Goal: Task Accomplishment & Management: Manage account settings

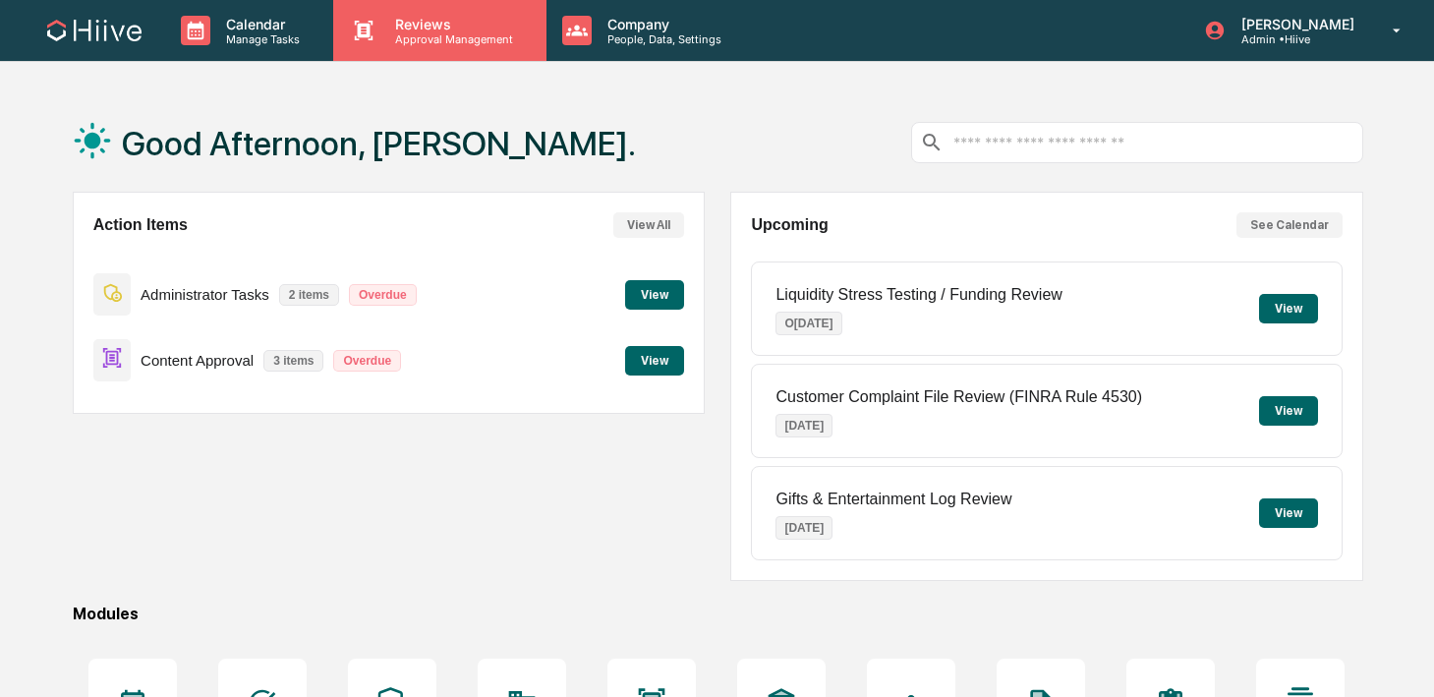
click at [401, 28] on p "Reviews" at bounding box center [451, 24] width 144 height 17
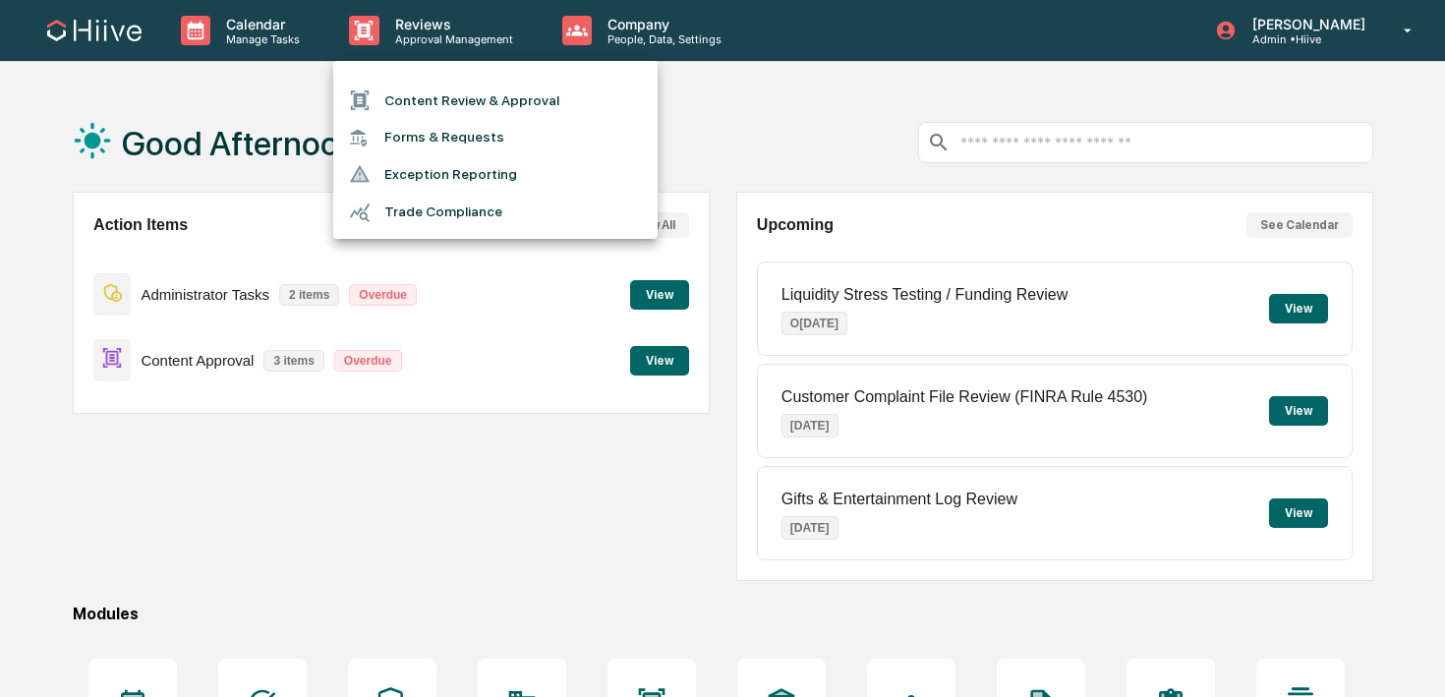
click at [389, 111] on li "Content Review & Approval" at bounding box center [495, 100] width 324 height 37
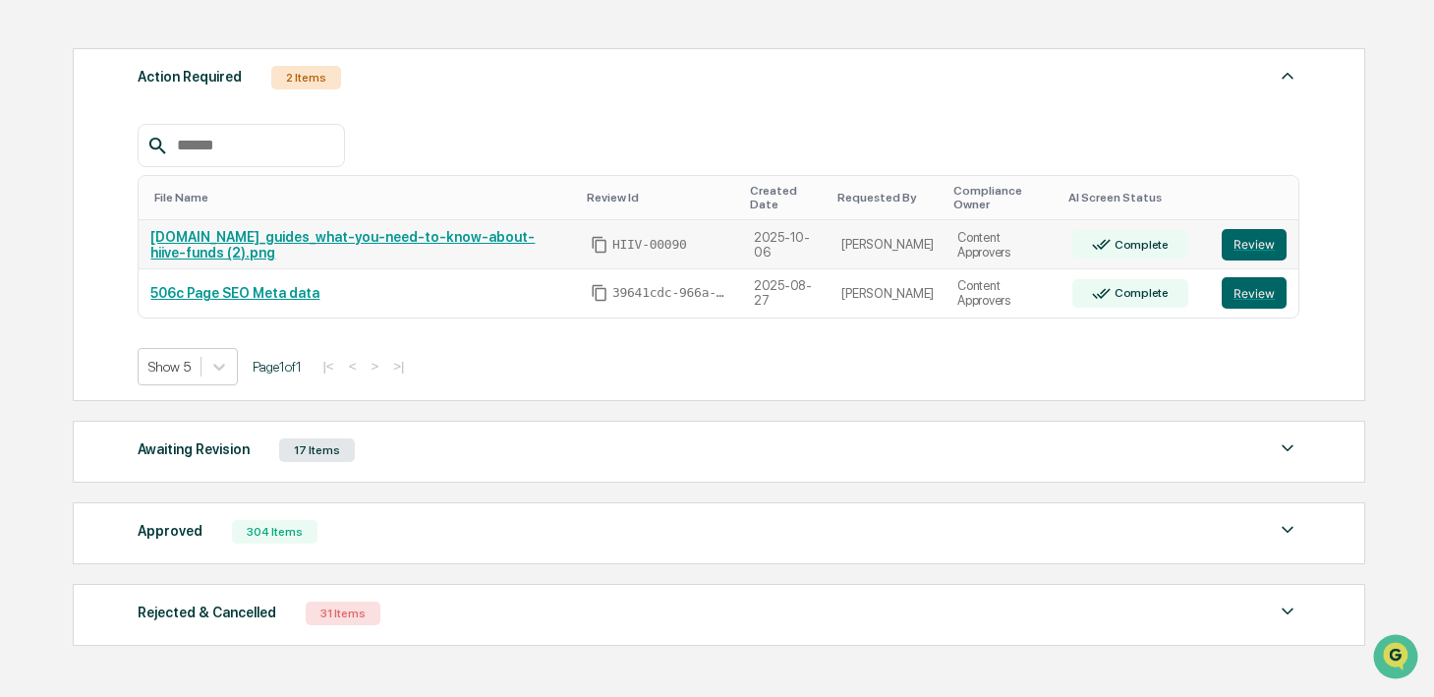
scroll to position [373, 0]
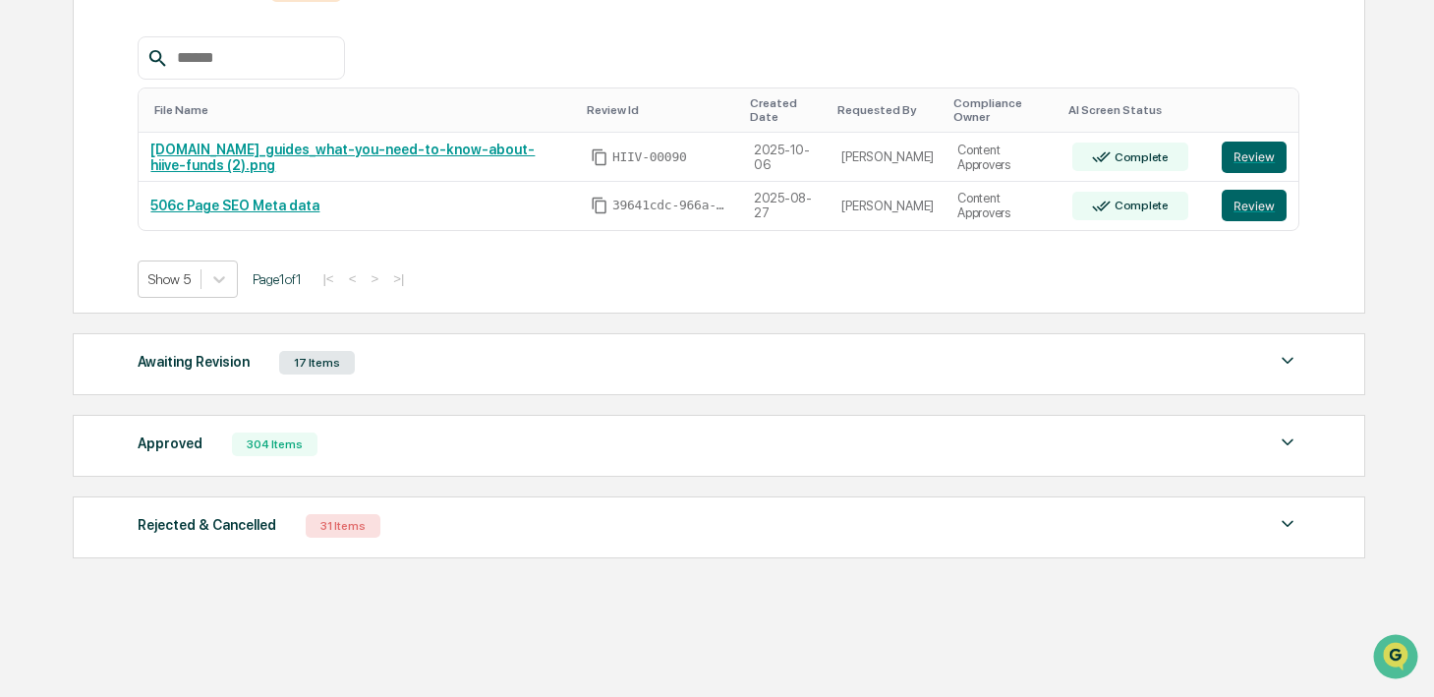
click at [379, 444] on div "Approved 304 Items" at bounding box center [719, 445] width 1162 height 28
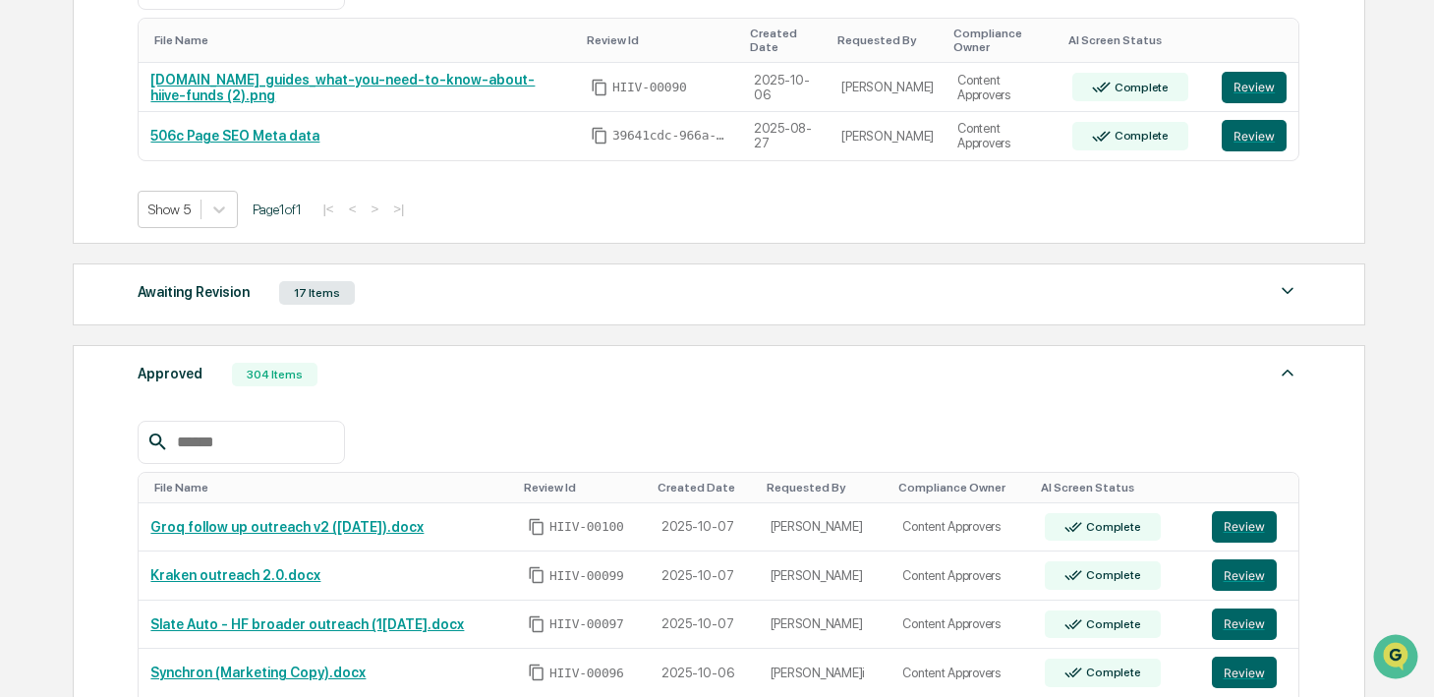
scroll to position [483, 0]
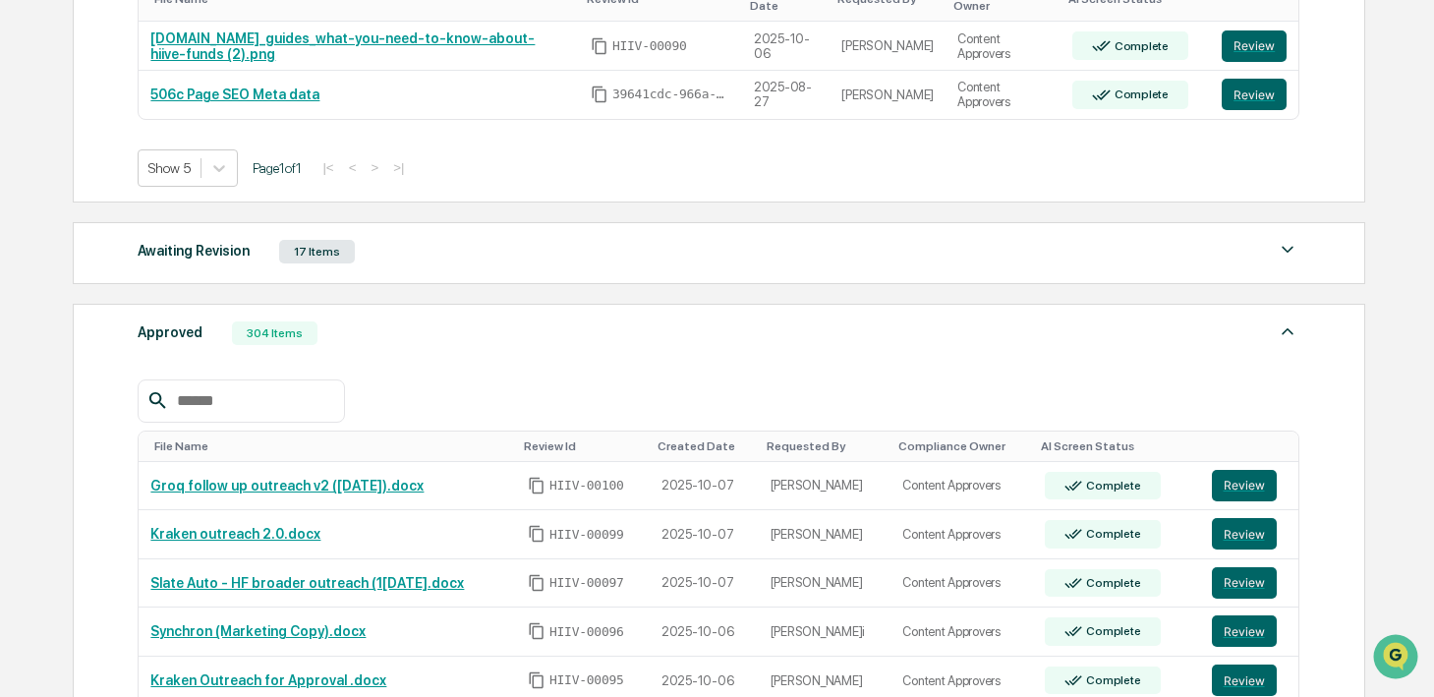
click at [327, 334] on div "Approved 304 Items" at bounding box center [719, 333] width 1162 height 28
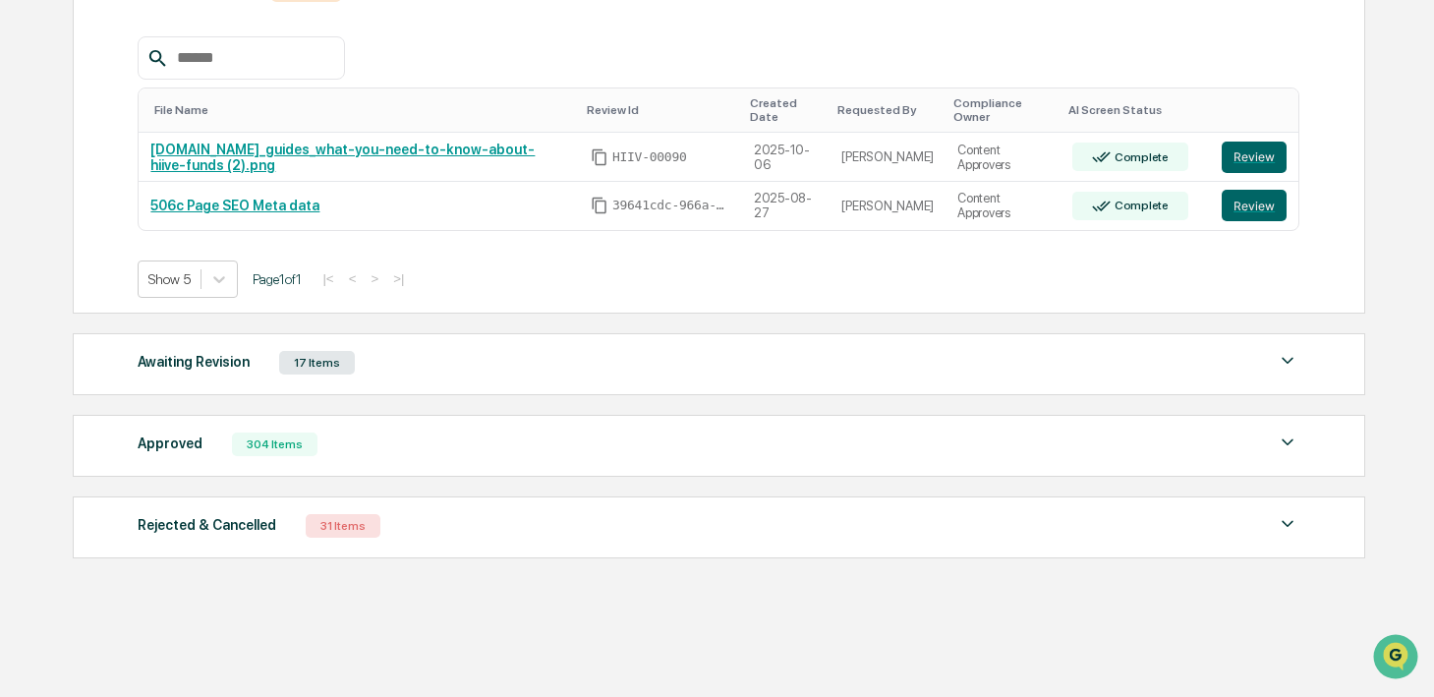
scroll to position [373, 0]
click at [286, 364] on div "17 Items" at bounding box center [317, 363] width 76 height 24
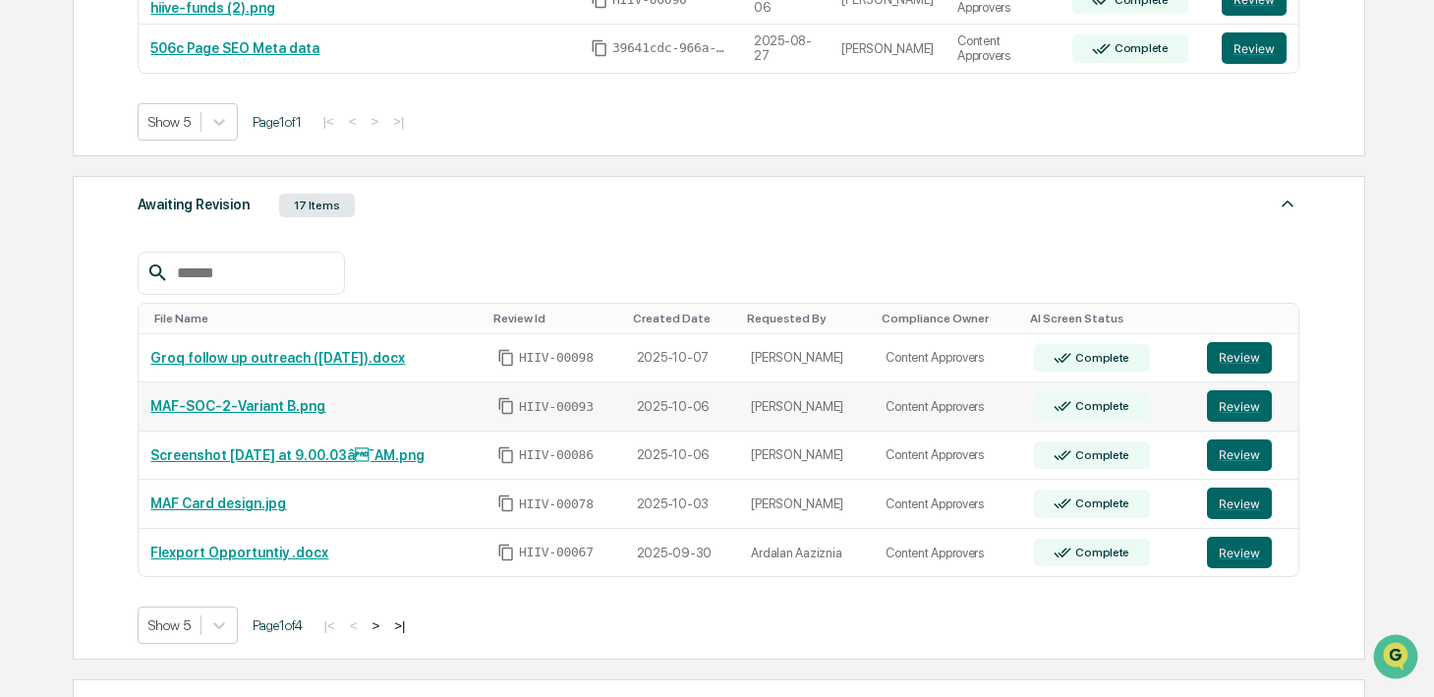
scroll to position [535, 0]
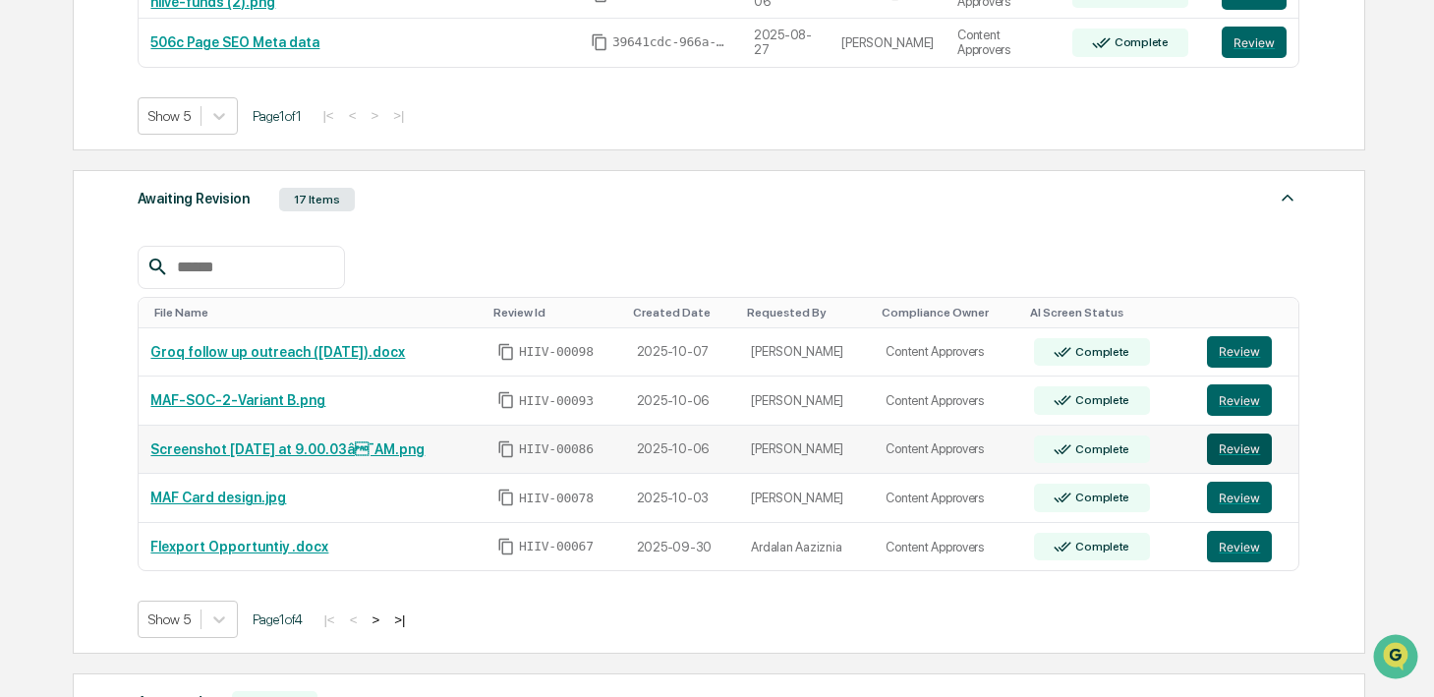
click at [1243, 444] on button "Review" at bounding box center [1239, 449] width 65 height 31
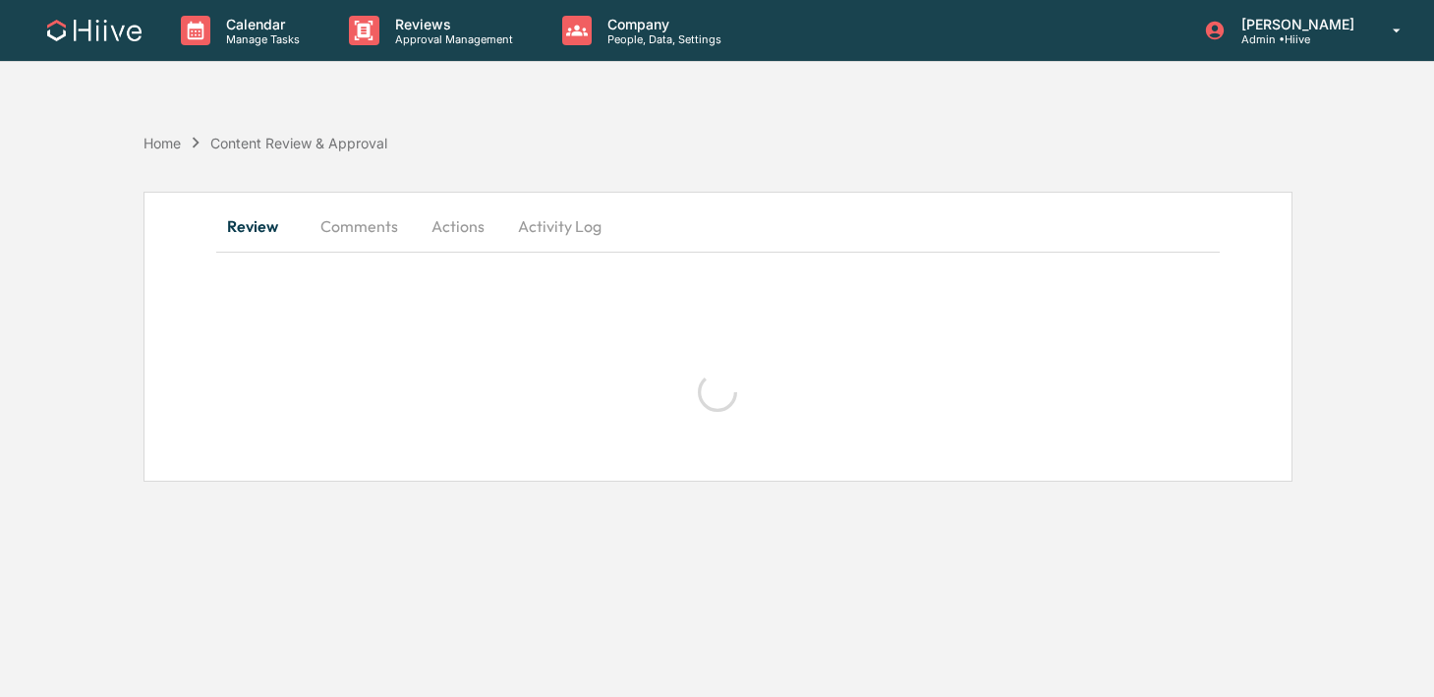
click at [538, 237] on button "Activity Log" at bounding box center [559, 225] width 115 height 47
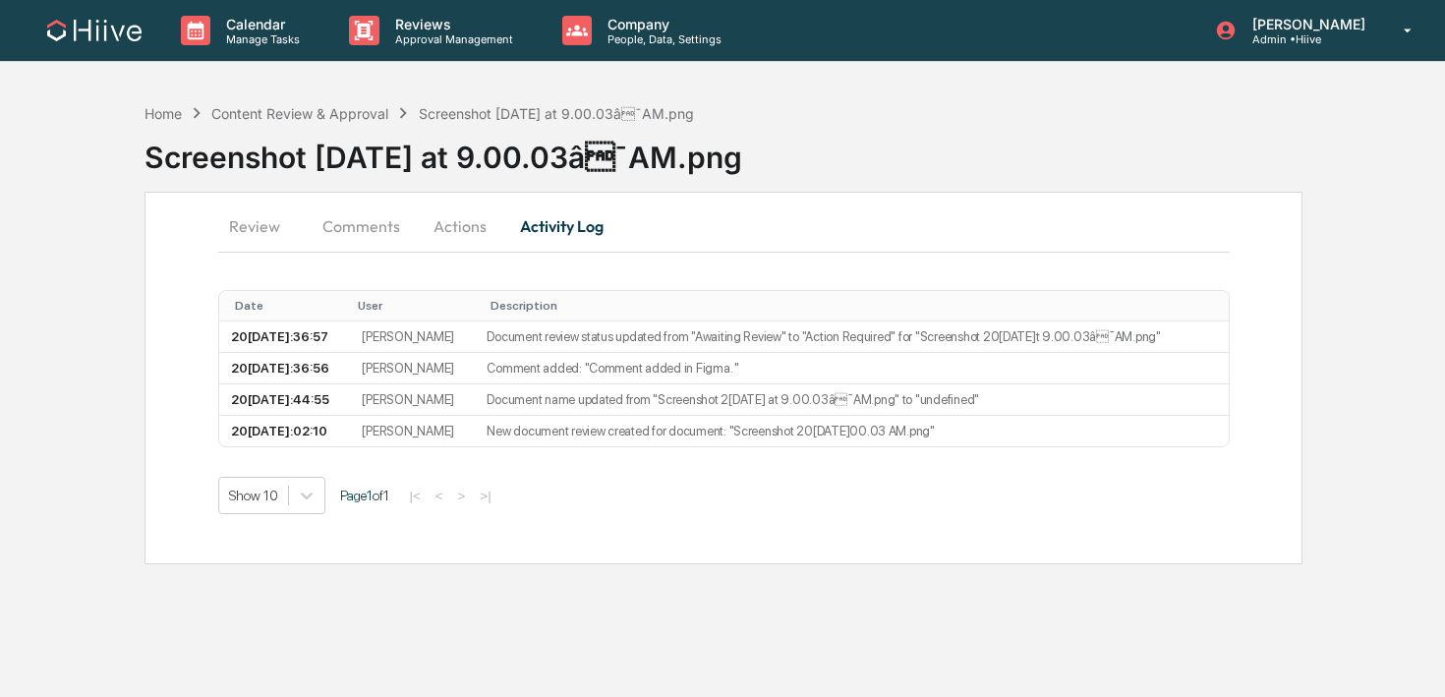
click at [422, 239] on button "Actions" at bounding box center [460, 225] width 88 height 47
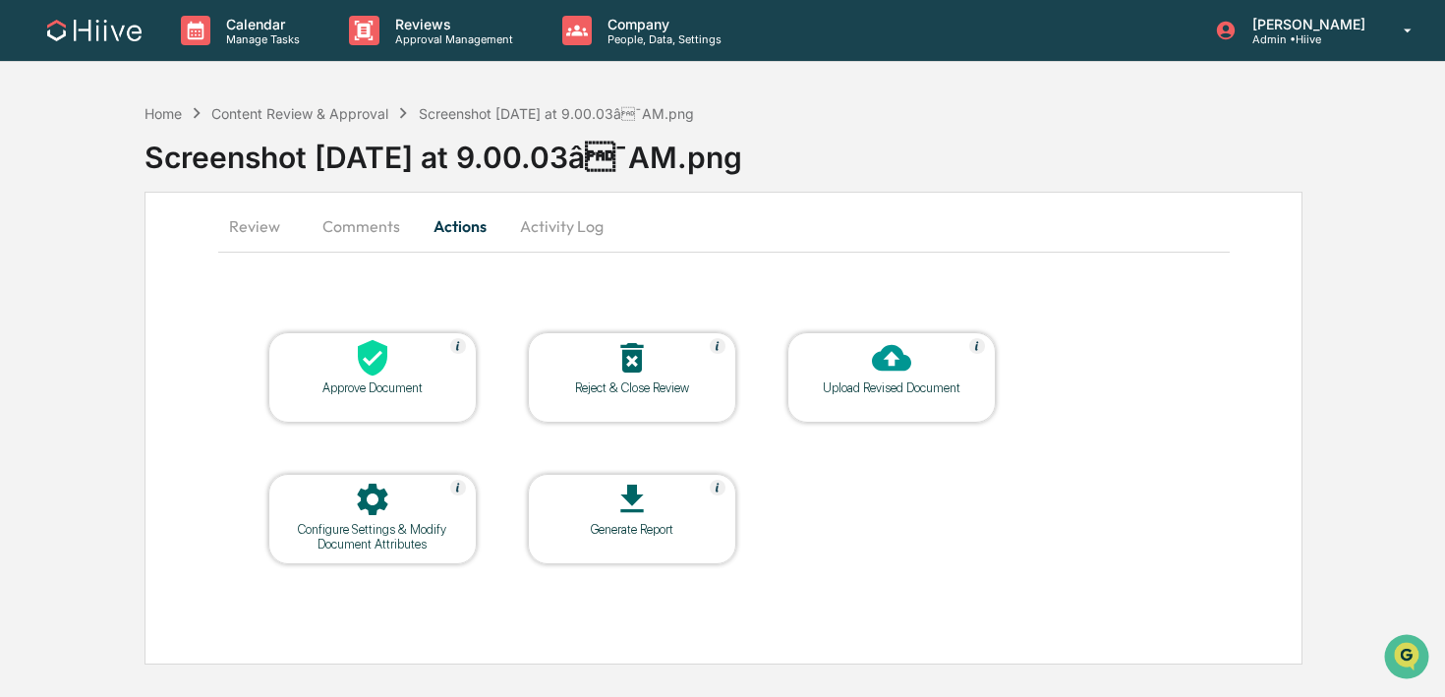
click at [346, 231] on button "Comments" at bounding box center [361, 225] width 109 height 47
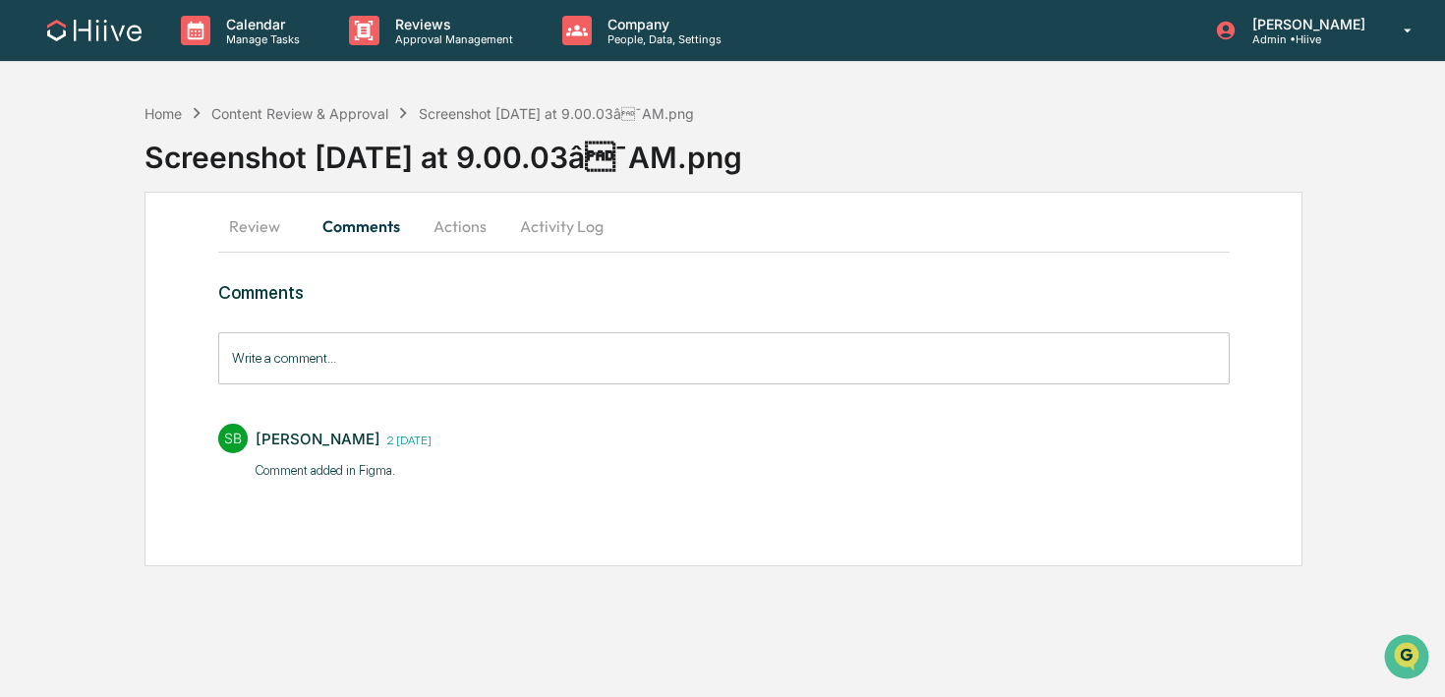
click at [255, 230] on button "Review" at bounding box center [262, 225] width 88 height 47
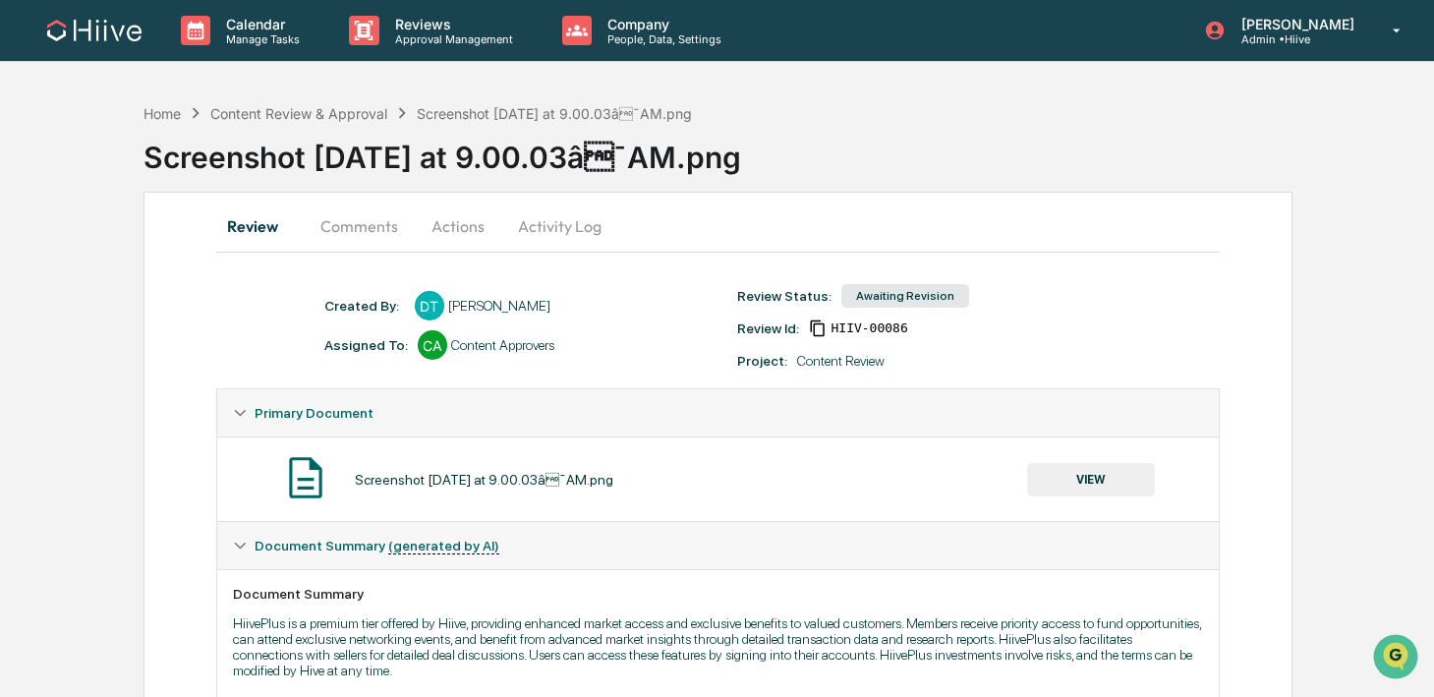
scroll to position [382, 0]
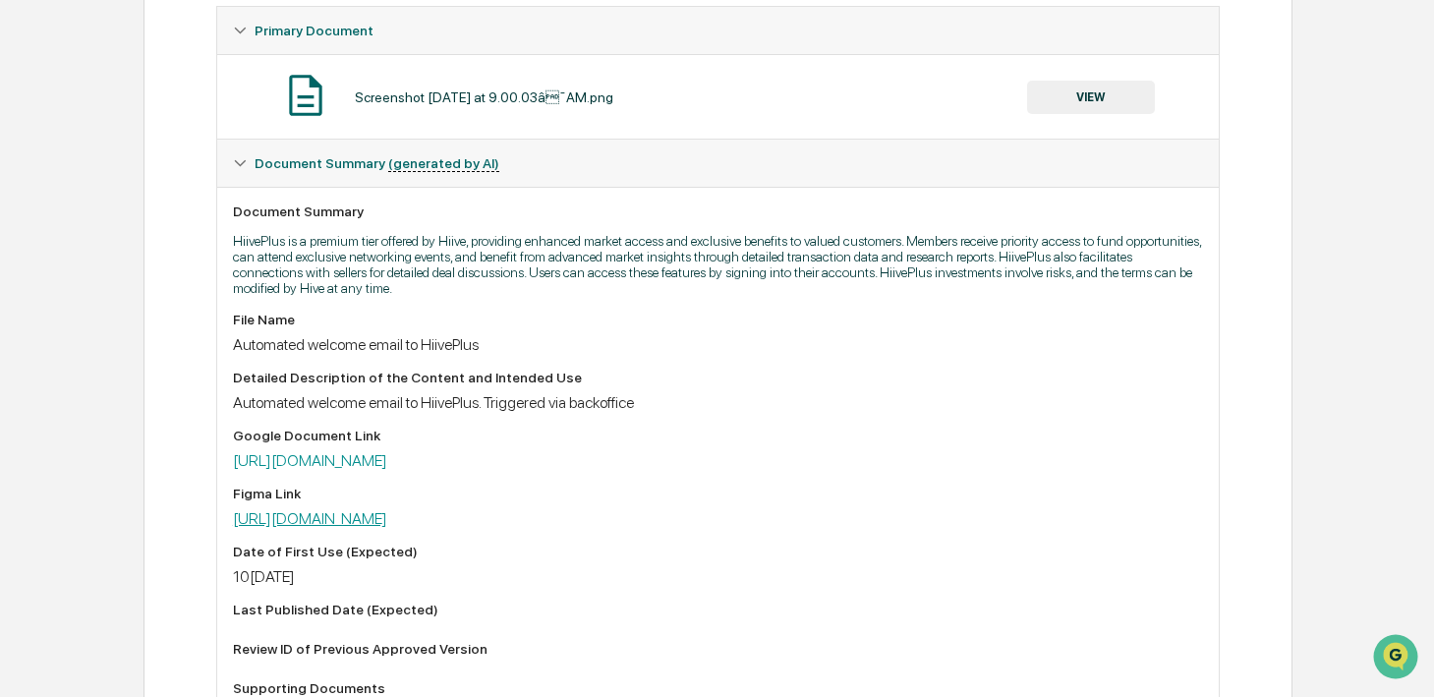
click at [310, 522] on link "https://www.figma.com/design/elKDoSERcGeM5qq4Vl1lw1/Hiive-?node-id=8721-6&p=f&t…" at bounding box center [310, 518] width 154 height 19
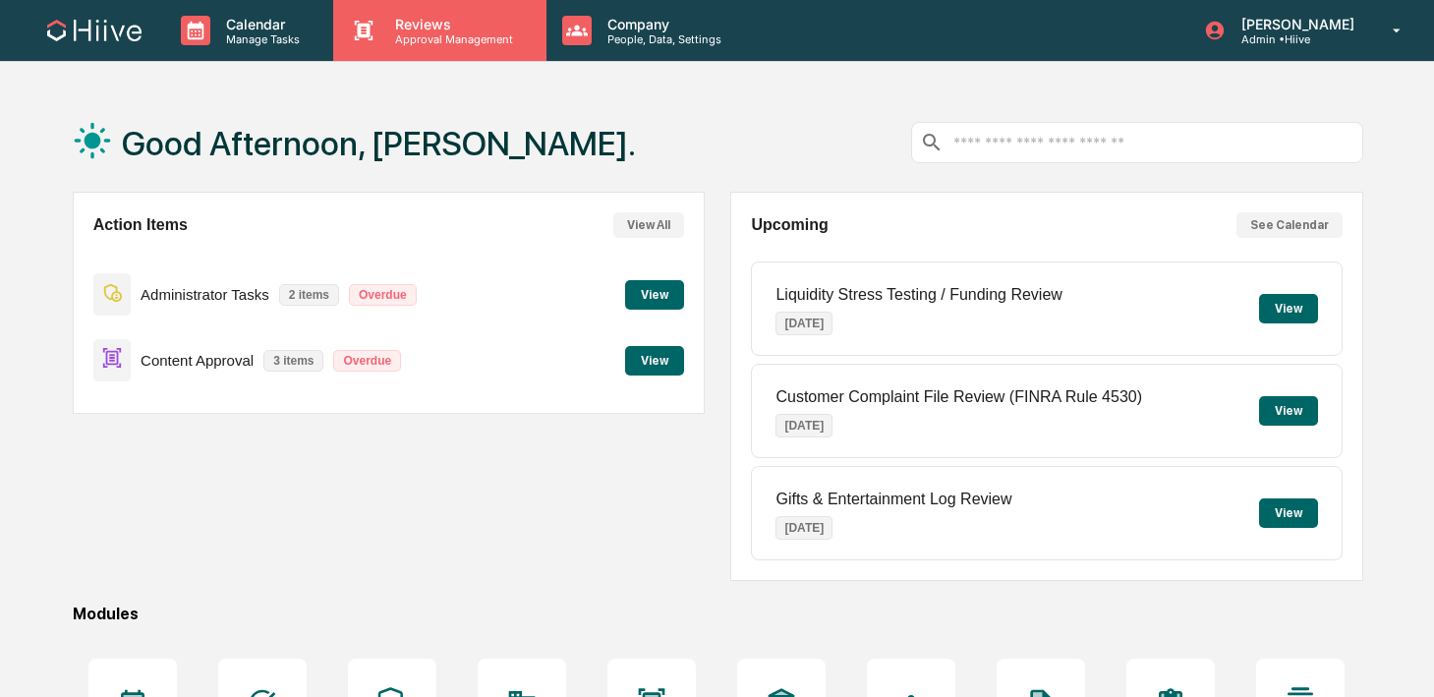
click at [437, 33] on p "Approval Management" at bounding box center [451, 39] width 144 height 14
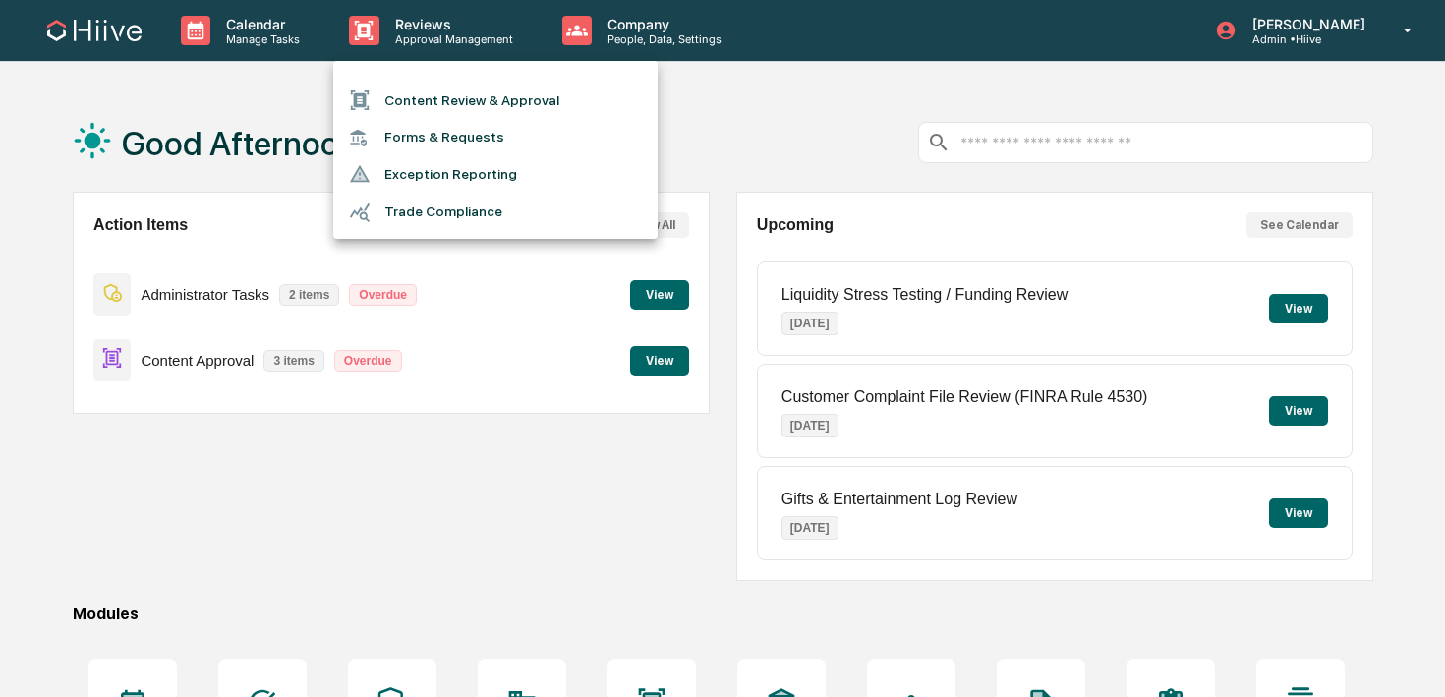
click at [640, 31] on div at bounding box center [722, 348] width 1445 height 697
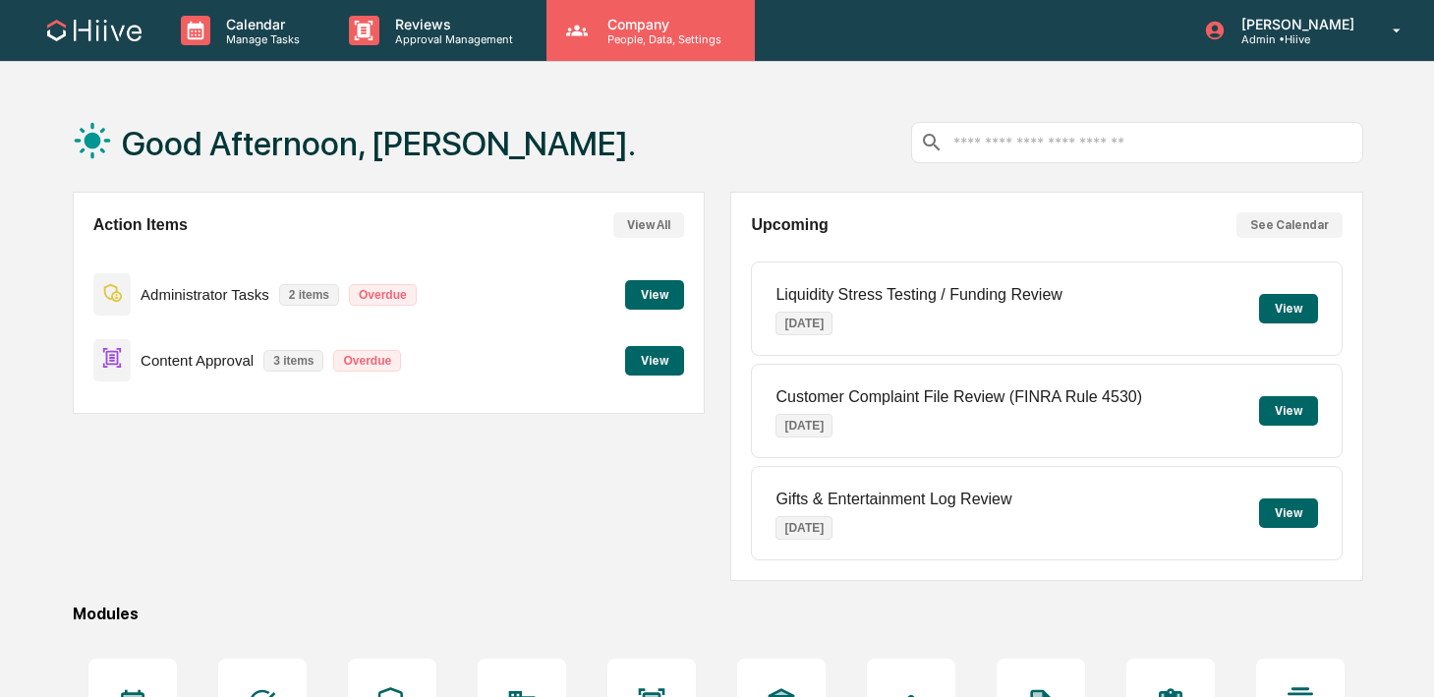
click at [617, 32] on p "People, Data, Settings" at bounding box center [662, 39] width 140 height 14
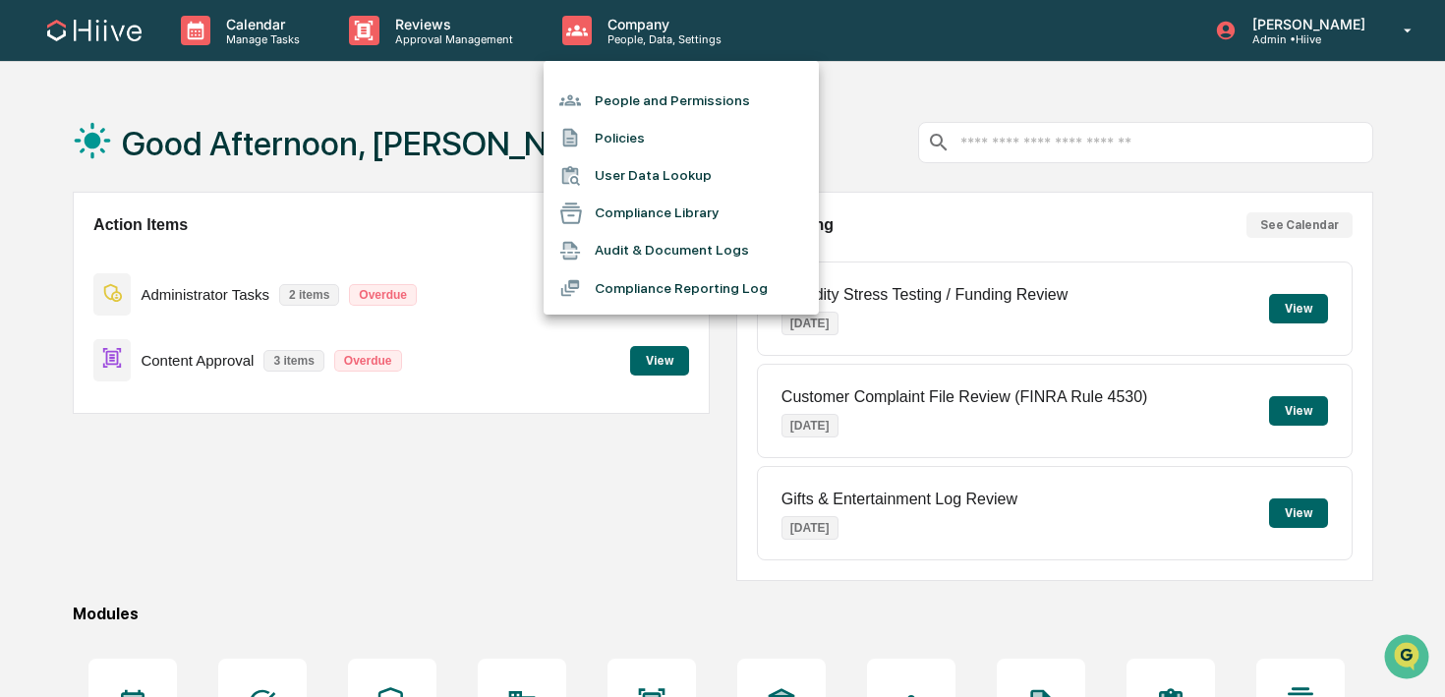
click at [601, 93] on li "People and Permissions" at bounding box center [681, 100] width 275 height 37
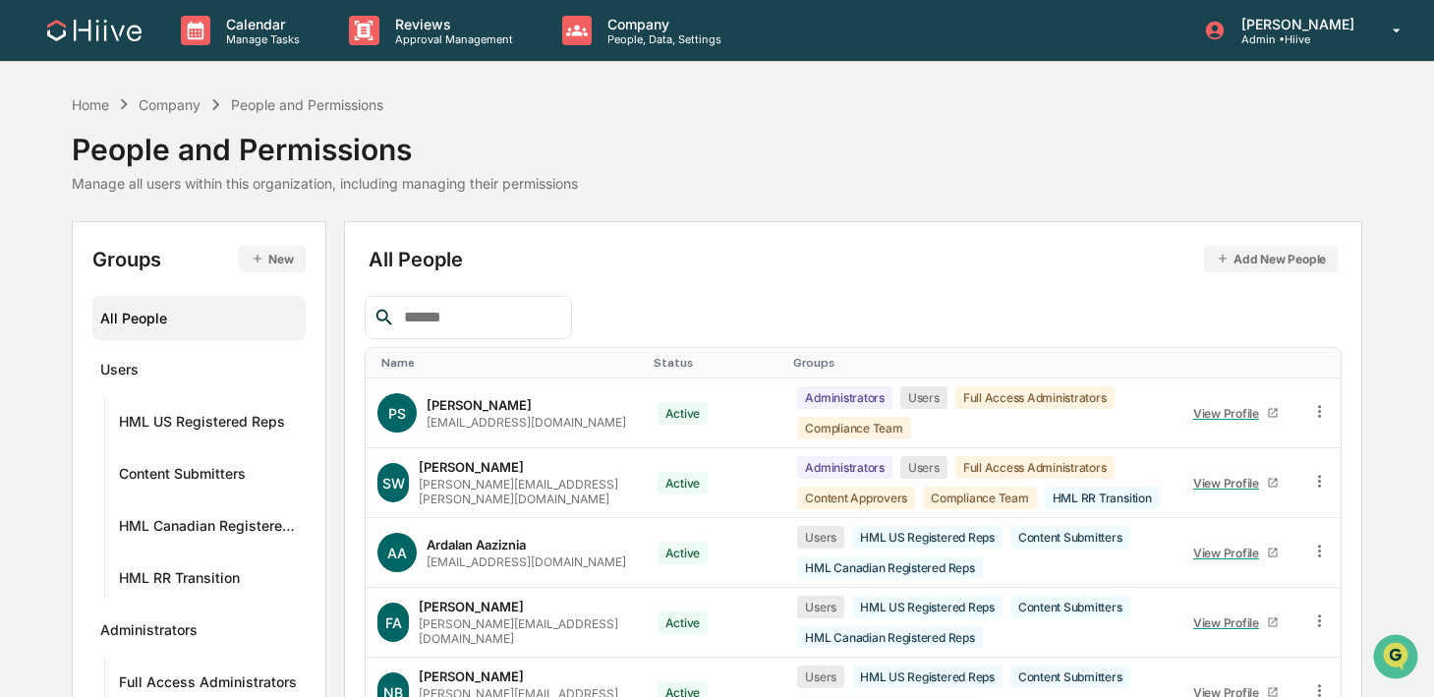
click at [1279, 263] on button "Add New People" at bounding box center [1271, 259] width 134 height 27
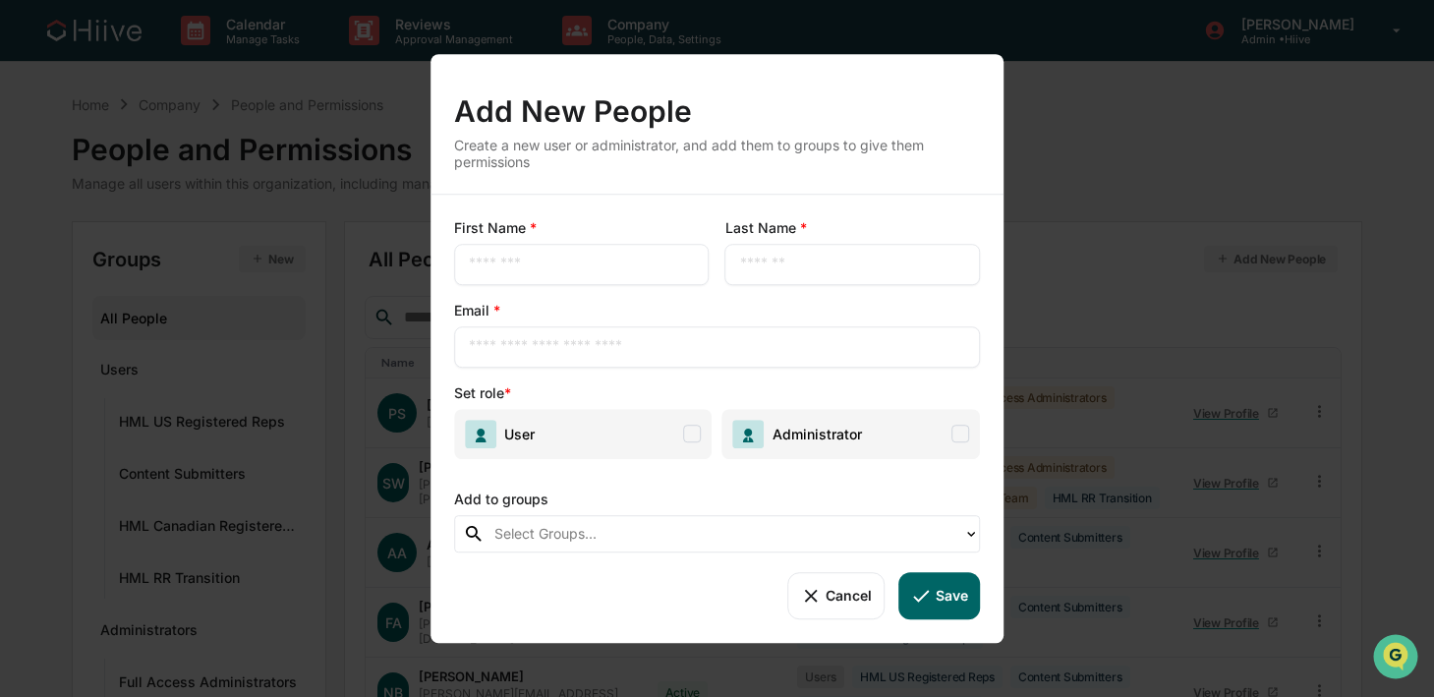
click at [621, 259] on input "text" at bounding box center [582, 265] width 226 height 20
type input "****"
click at [827, 610] on button "Cancel" at bounding box center [835, 595] width 97 height 47
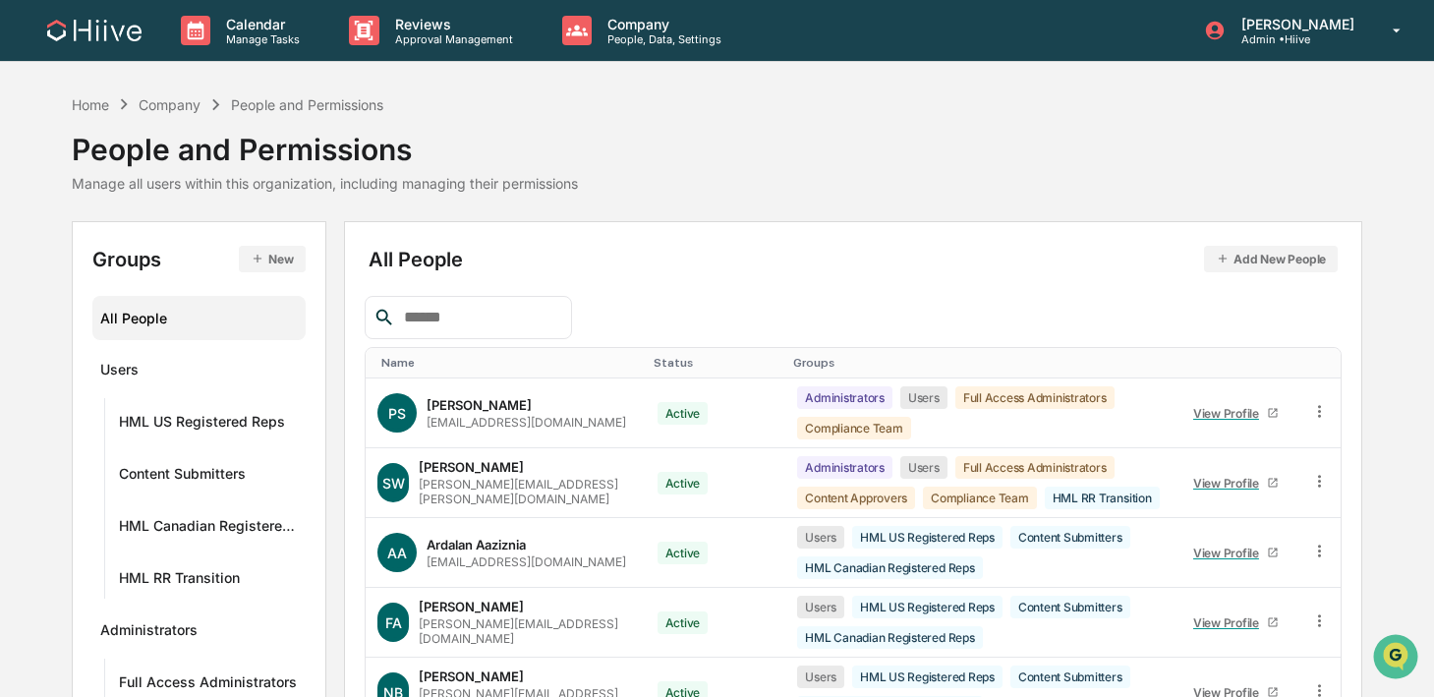
click at [486, 325] on input "text" at bounding box center [479, 318] width 167 height 26
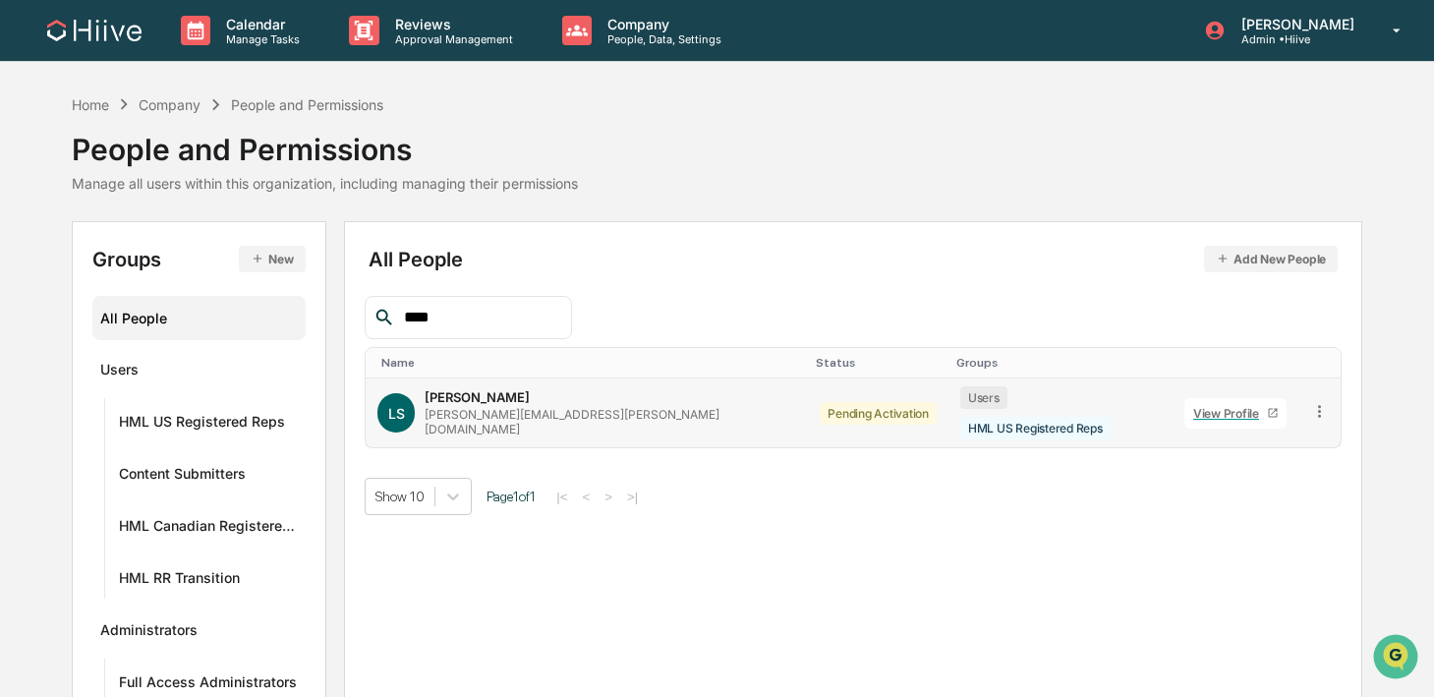
click at [1306, 393] on td at bounding box center [1320, 412] width 42 height 69
click at [1310, 402] on icon at bounding box center [1319, 411] width 19 height 19
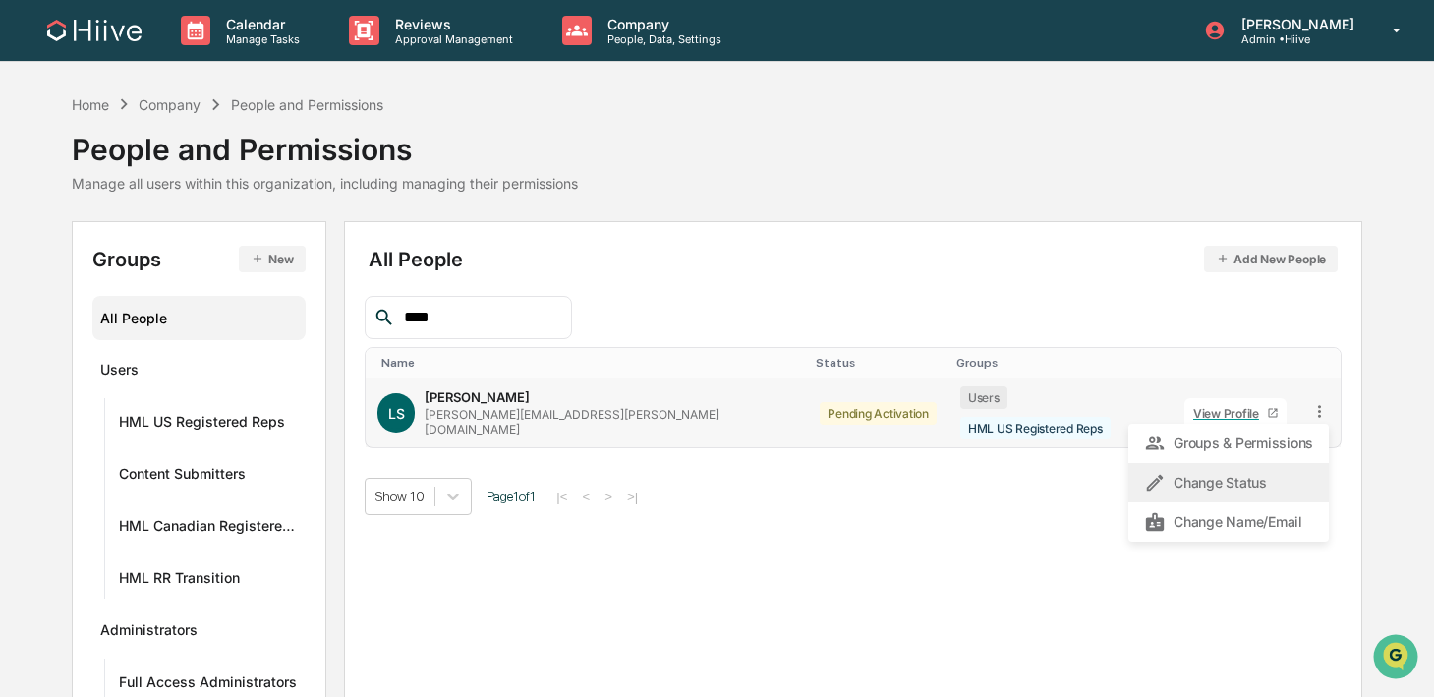
click at [1225, 474] on div "Change Status" at bounding box center [1228, 483] width 169 height 24
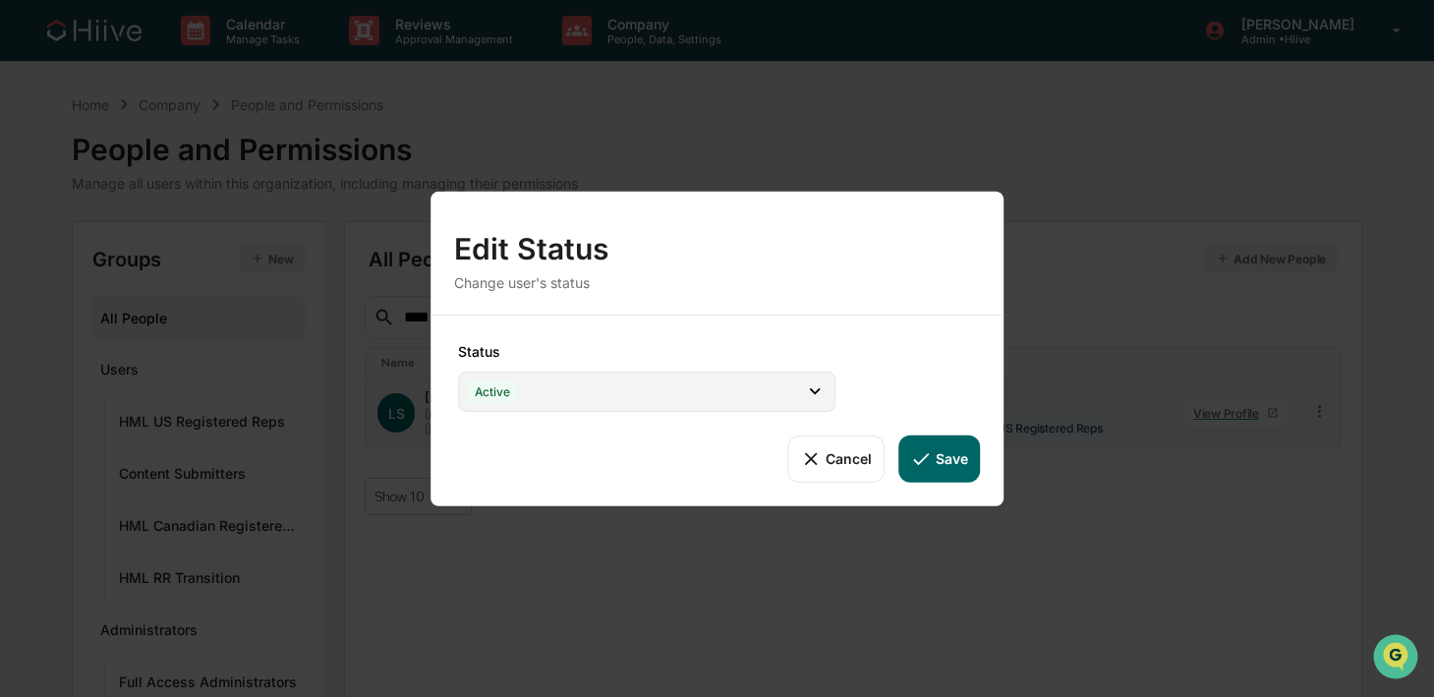
click at [558, 397] on div "Active" at bounding box center [646, 391] width 377 height 40
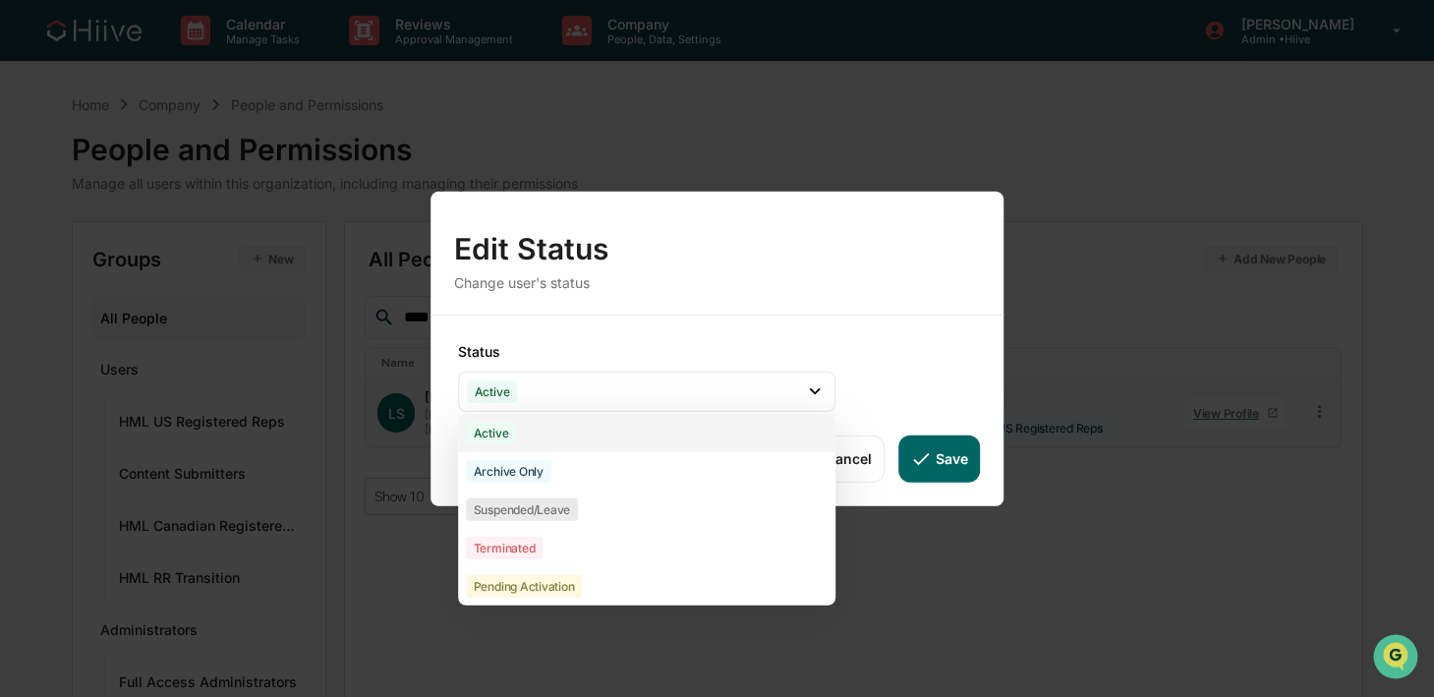
click at [499, 438] on div "Active" at bounding box center [491, 432] width 51 height 23
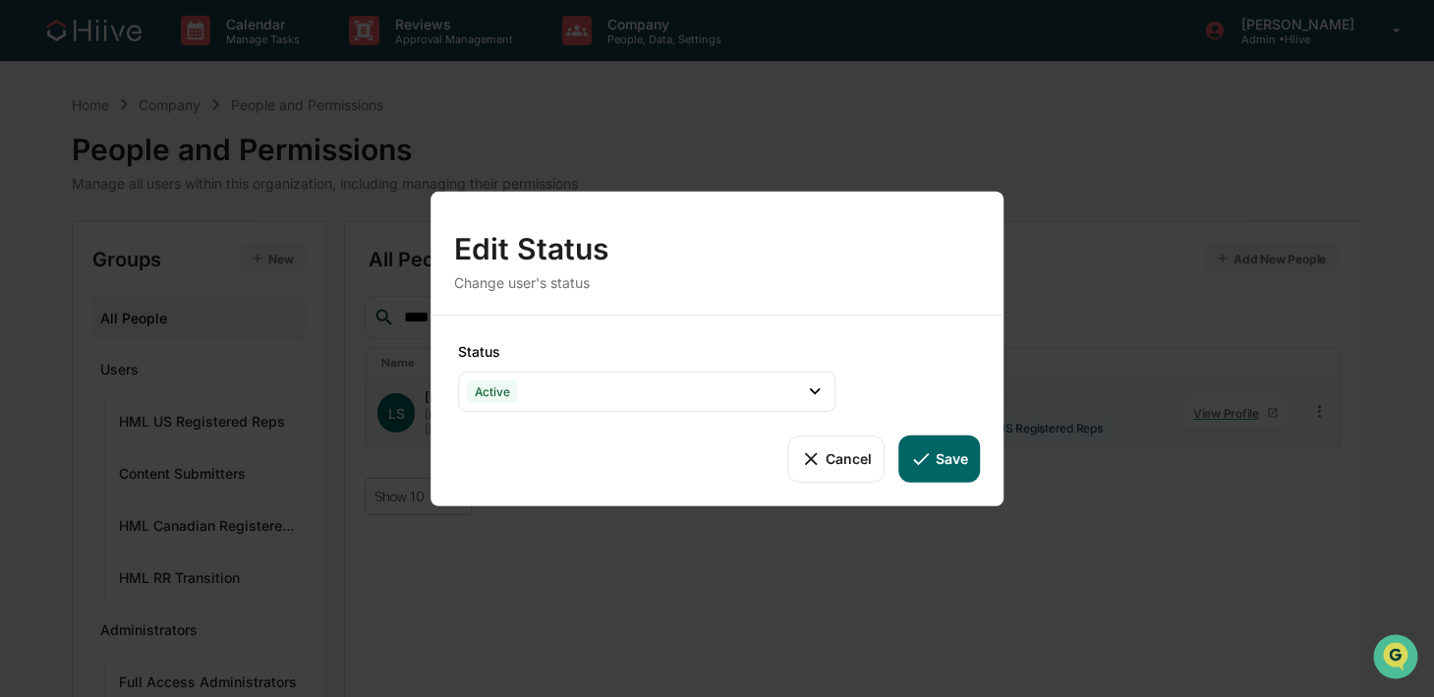
click at [928, 453] on icon at bounding box center [921, 459] width 16 height 12
click at [911, 456] on icon at bounding box center [921, 458] width 22 height 22
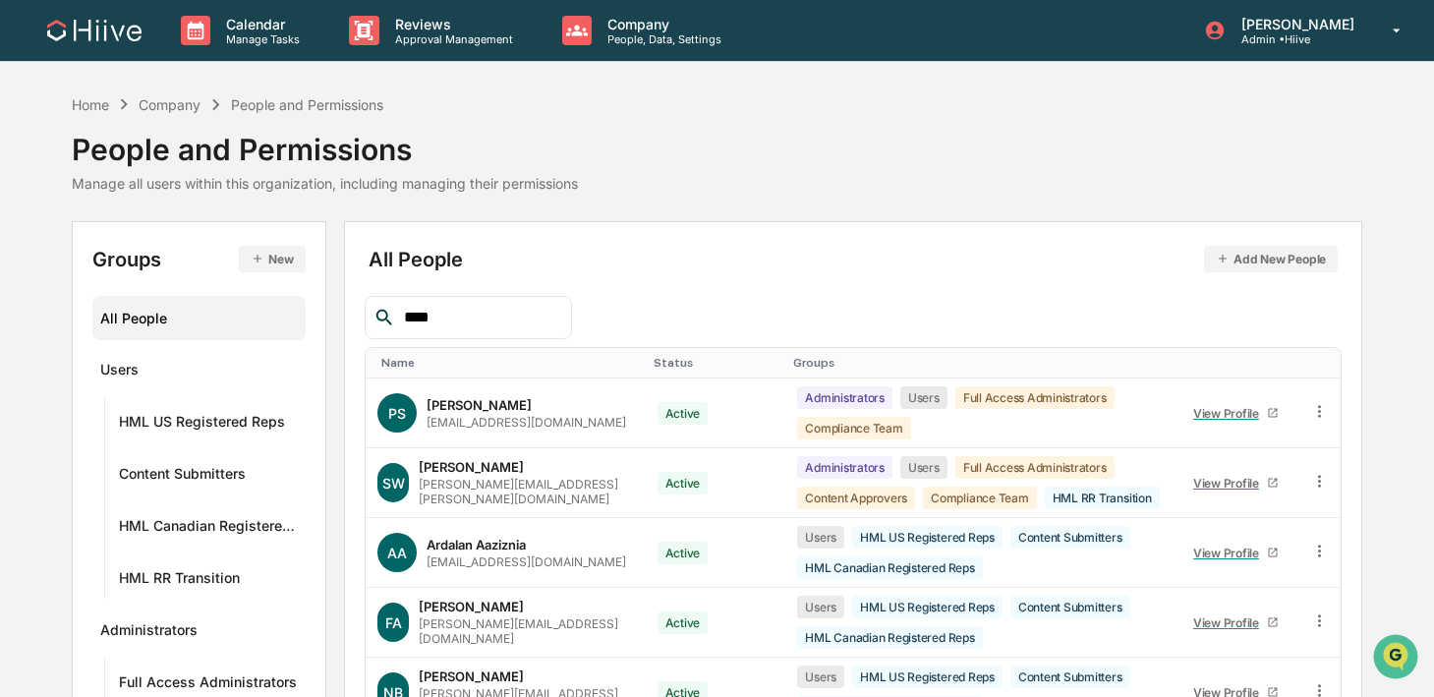
click at [517, 321] on input "****" at bounding box center [479, 318] width 167 height 26
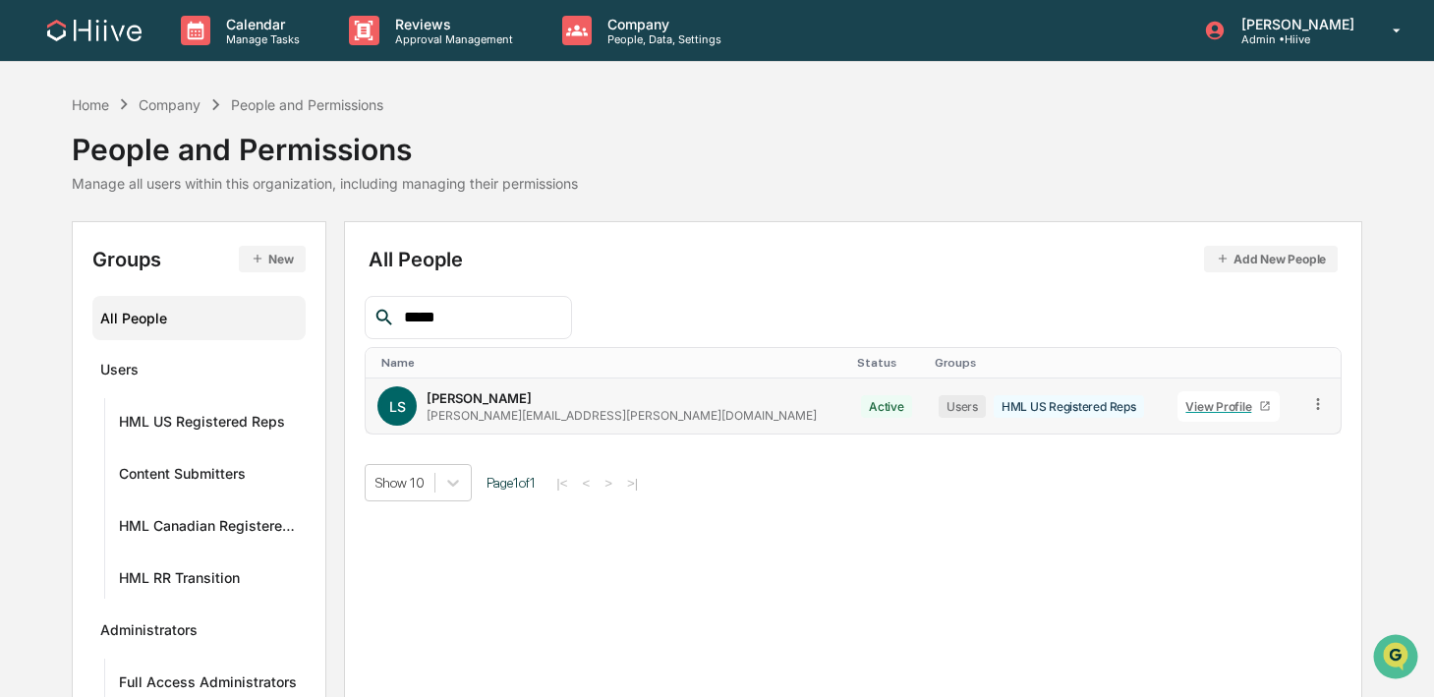
type input "****"
click at [1026, 419] on td "Users HML US Registered Reps" at bounding box center [1046, 405] width 239 height 55
click at [1309, 413] on icon at bounding box center [1318, 404] width 19 height 19
